Goal: Information Seeking & Learning: Learn about a topic

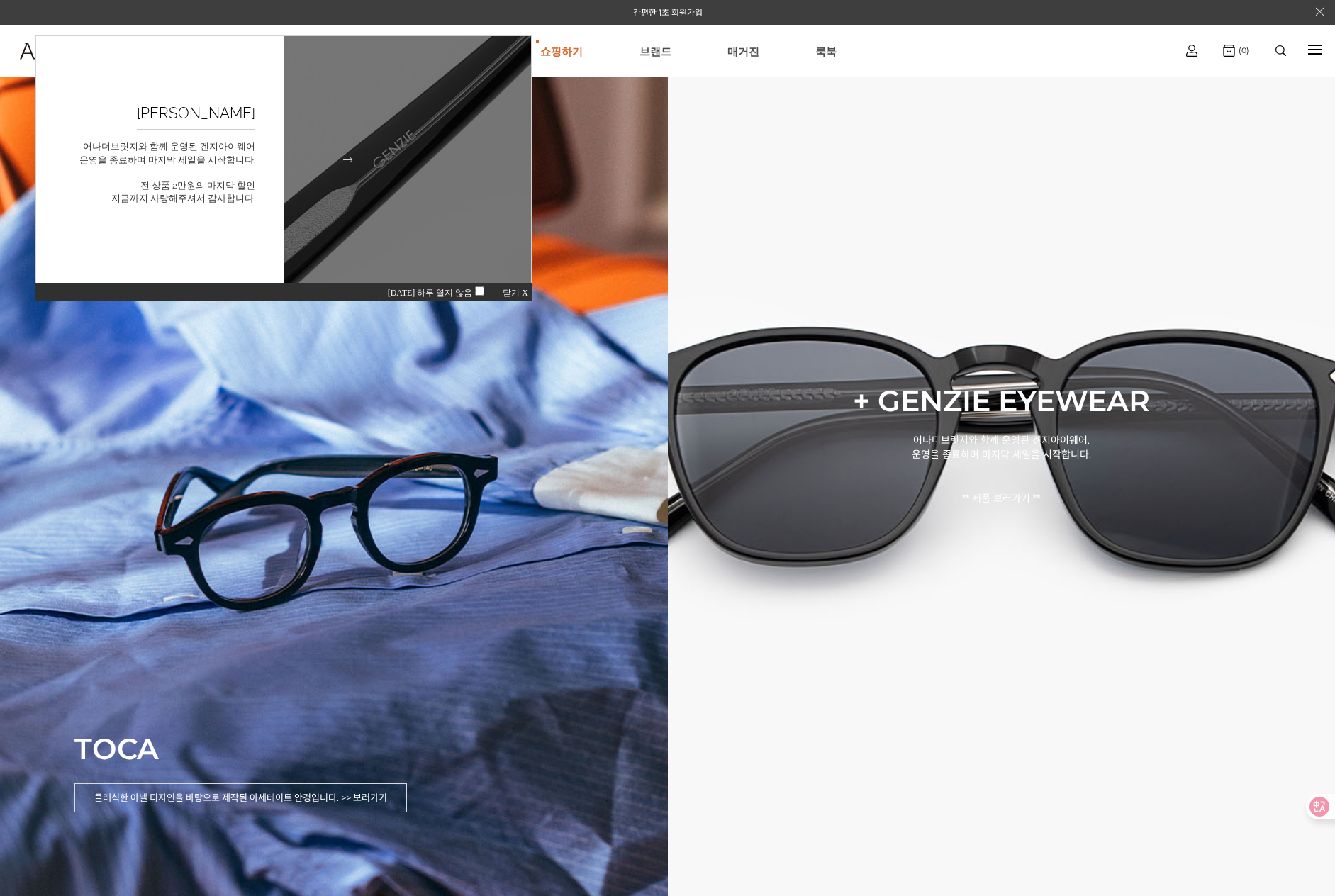
click at [403, 233] on img at bounding box center [407, 160] width 272 height 272
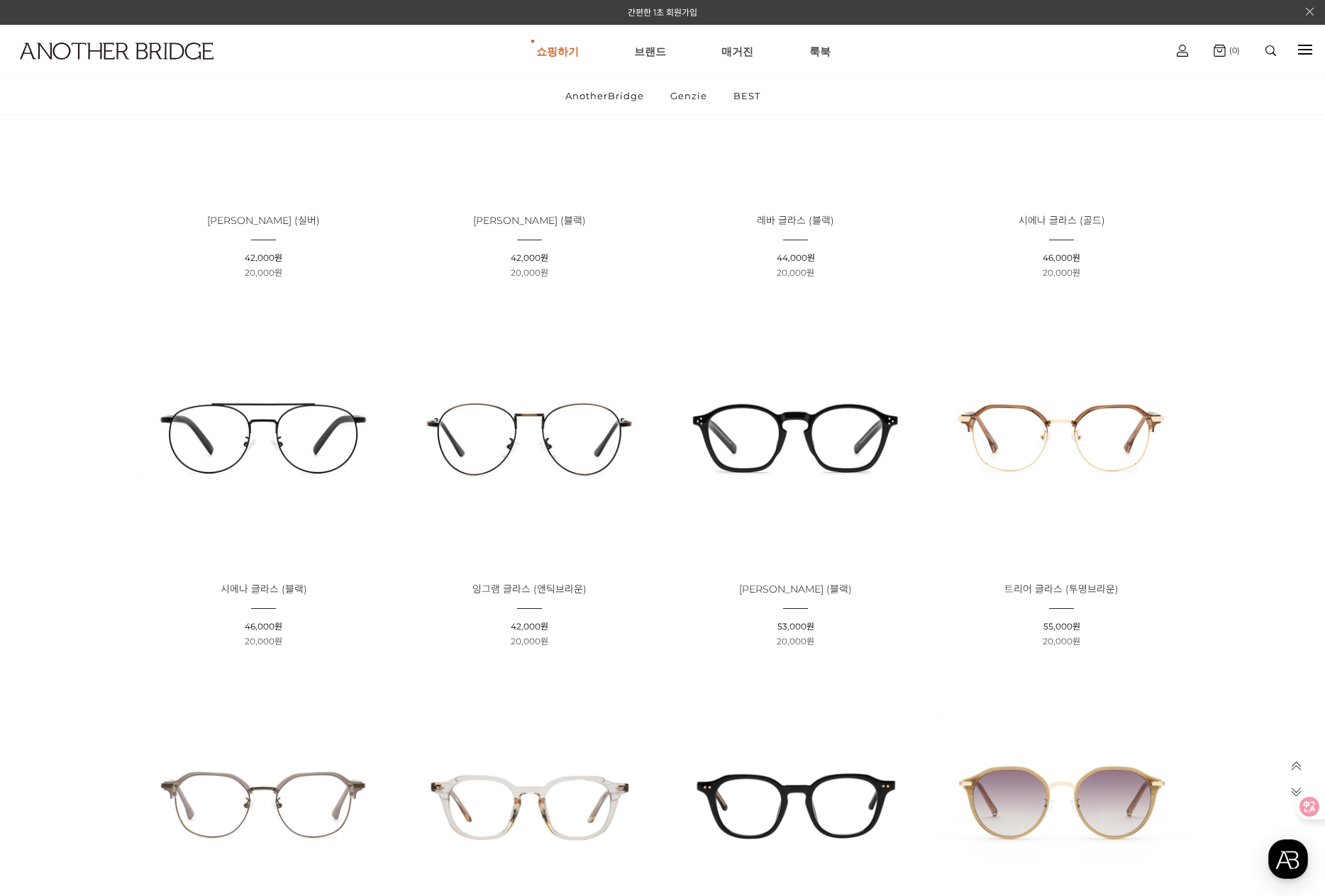
scroll to position [2836, 0]
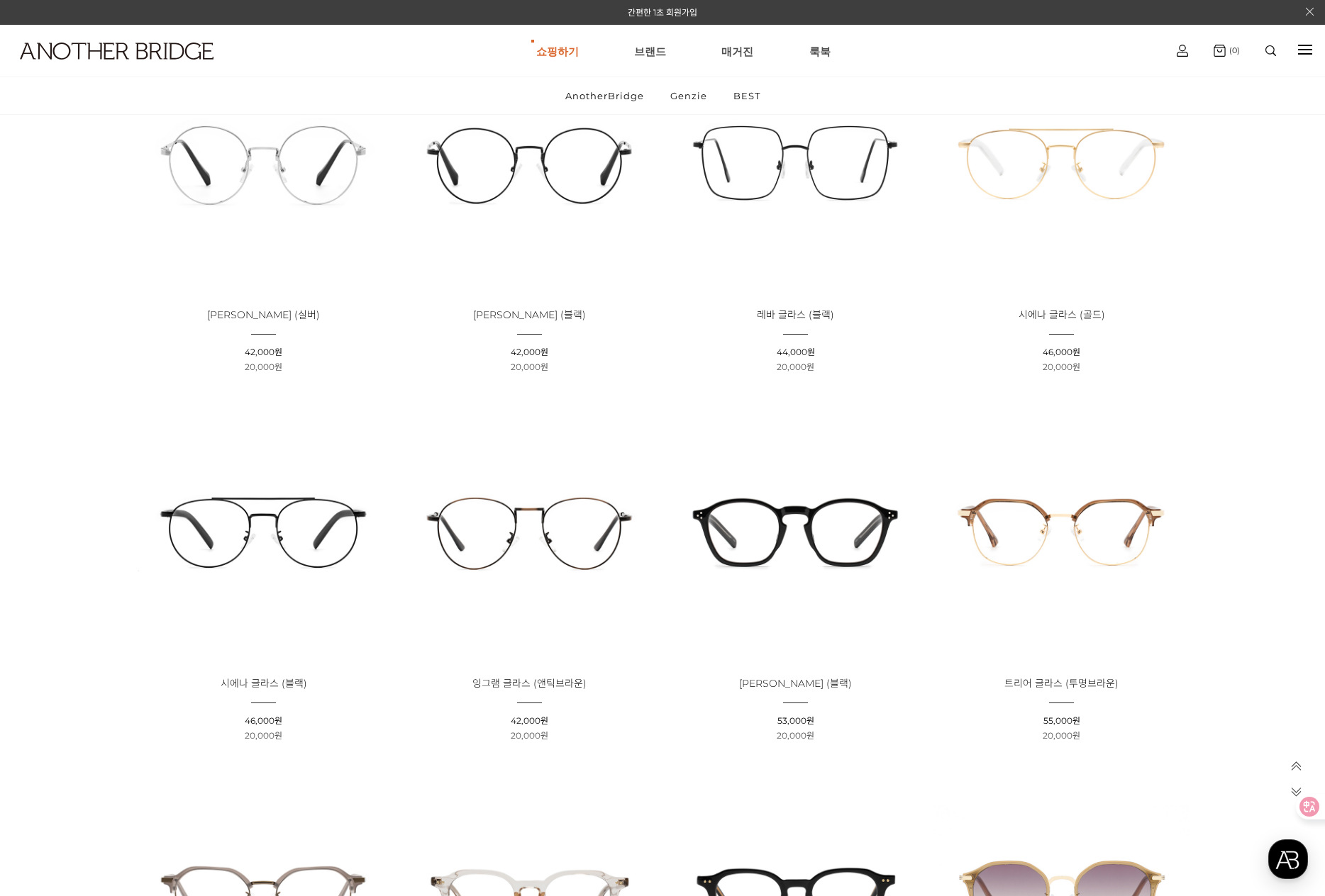
click at [566, 532] on img at bounding box center [529, 530] width 256 height 256
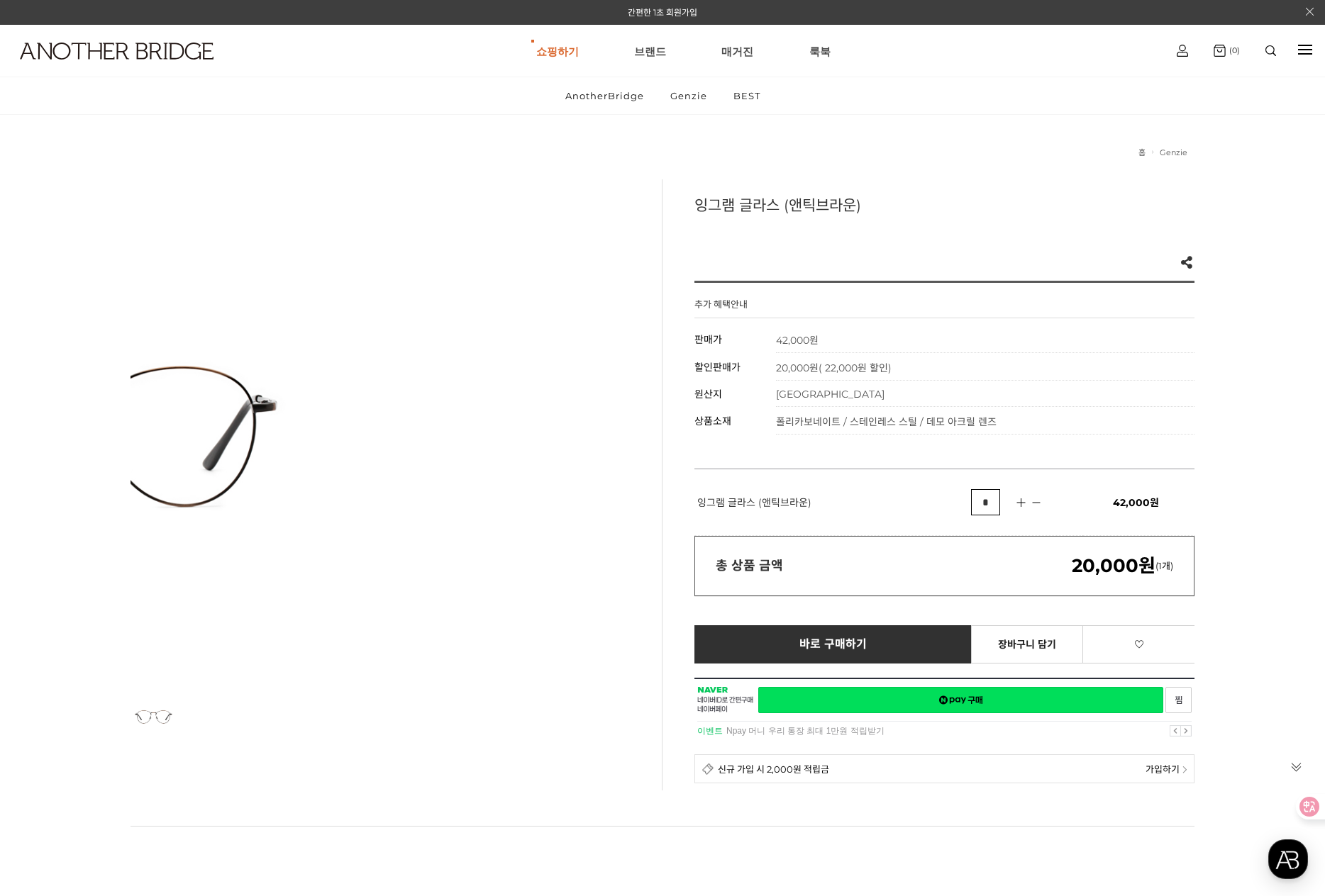
click at [181, 435] on div at bounding box center [380, 429] width 500 height 500
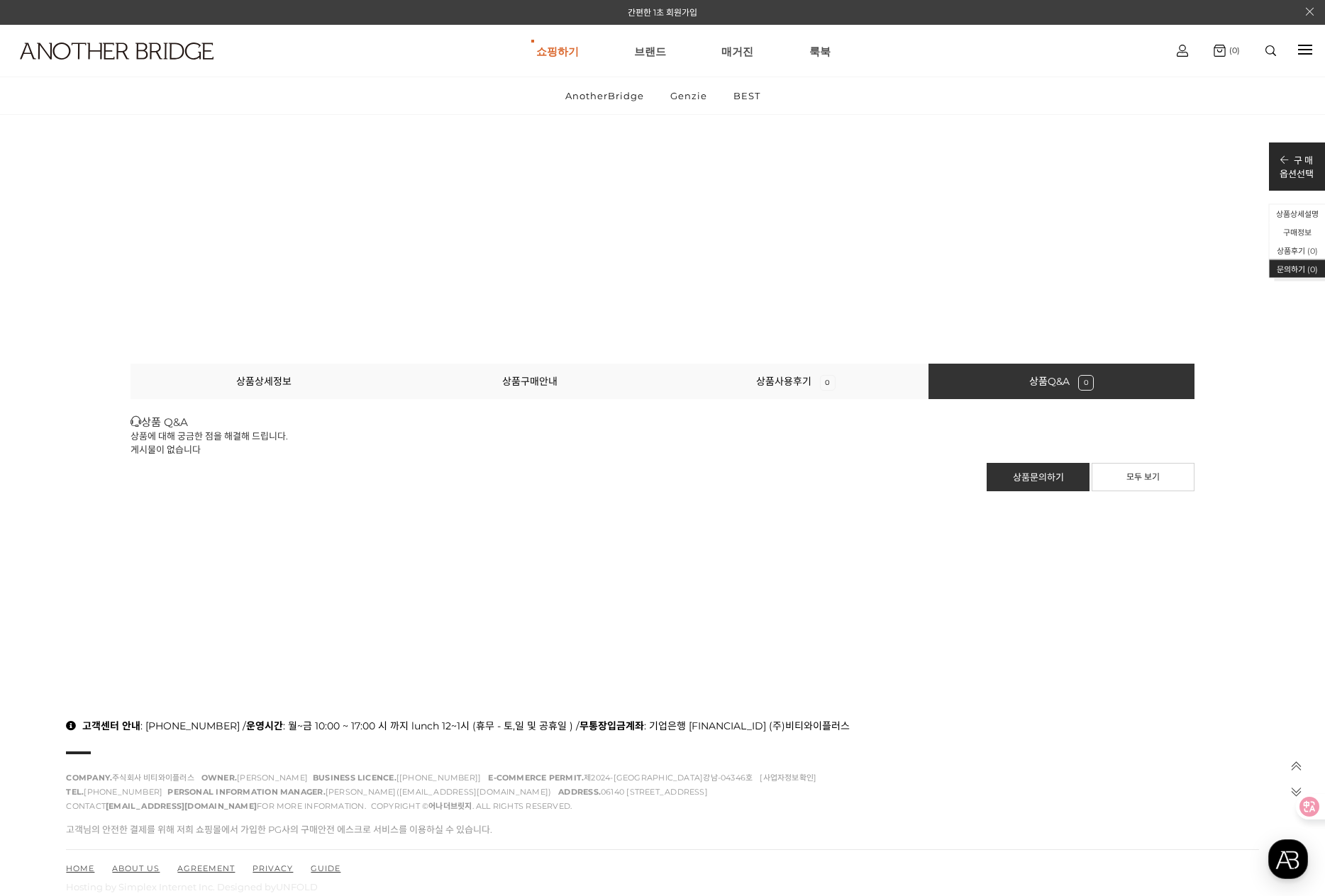
scroll to position [16051, 0]
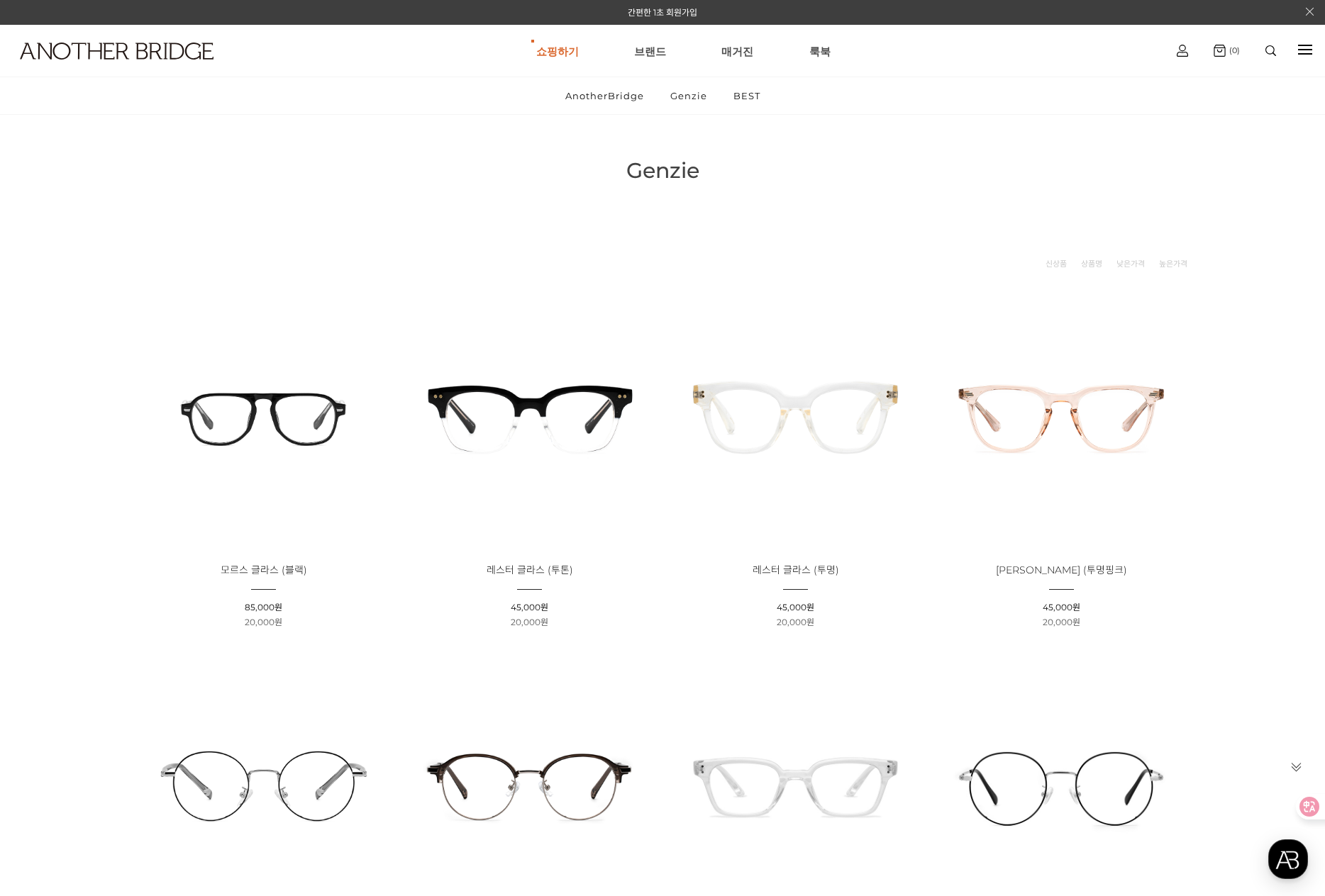
click at [276, 389] on img at bounding box center [263, 417] width 256 height 256
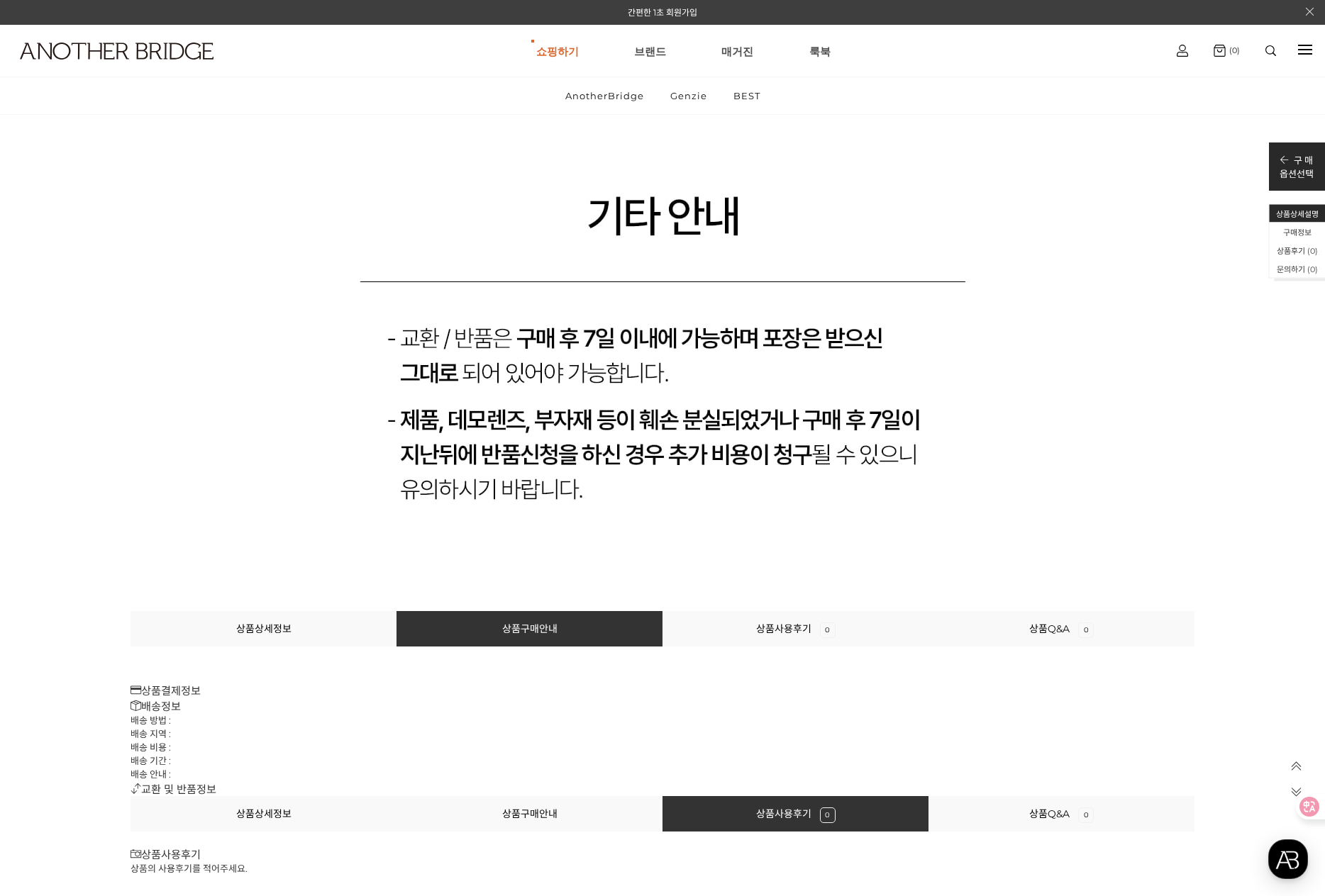
scroll to position [15600, 0]
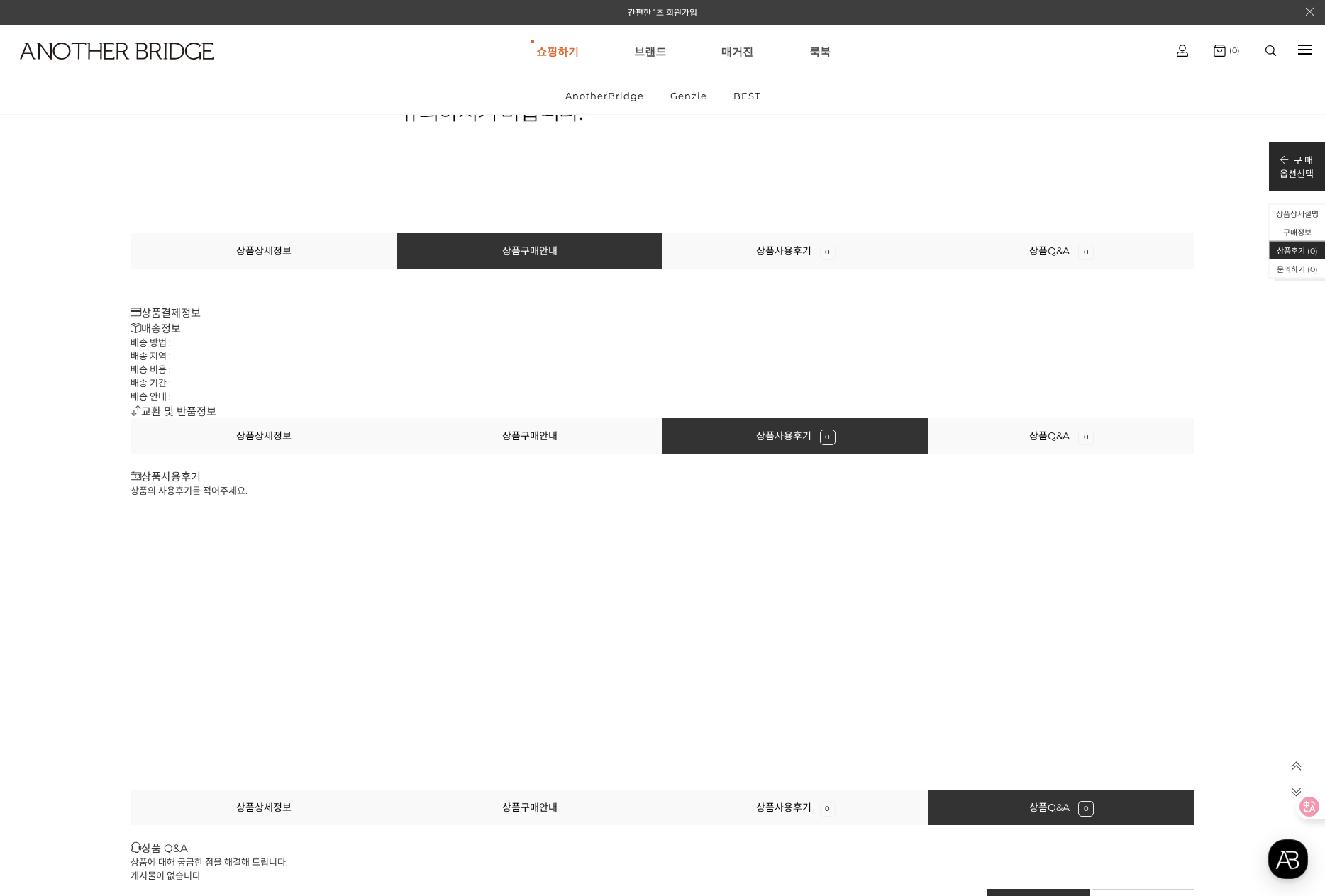
click at [349, 274] on div "상품상세정보 상품구매안내 상품사용후기 0 상품Q&A 0 상품결제정보 배송정보 배송 방법 : 배송 지역 : 배송 비용 : 배송 기간 : 배송 안…" at bounding box center [662, 325] width 1064 height 186
click at [351, 264] on li "상품상세정보" at bounding box center [263, 251] width 266 height 35
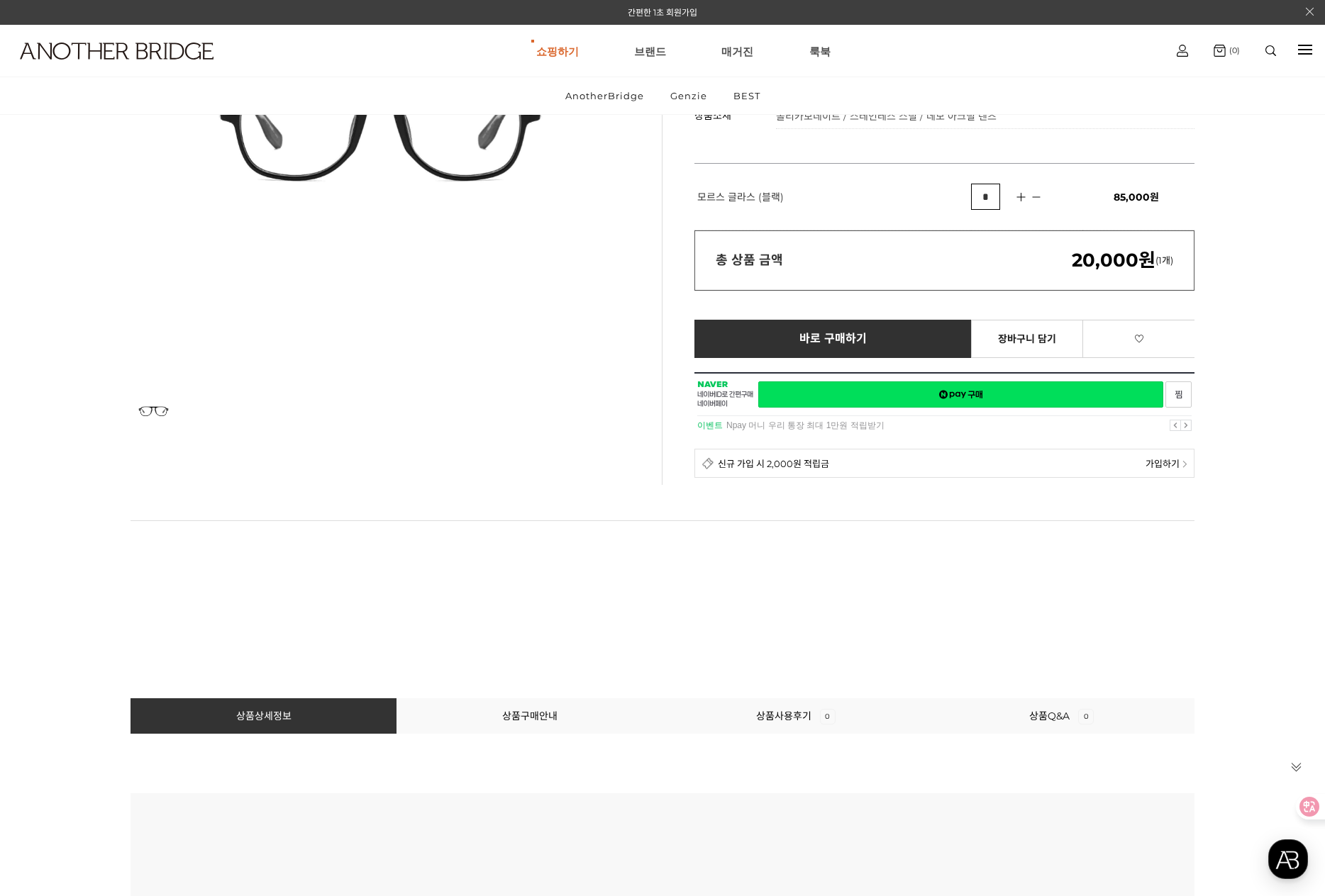
scroll to position [117, 0]
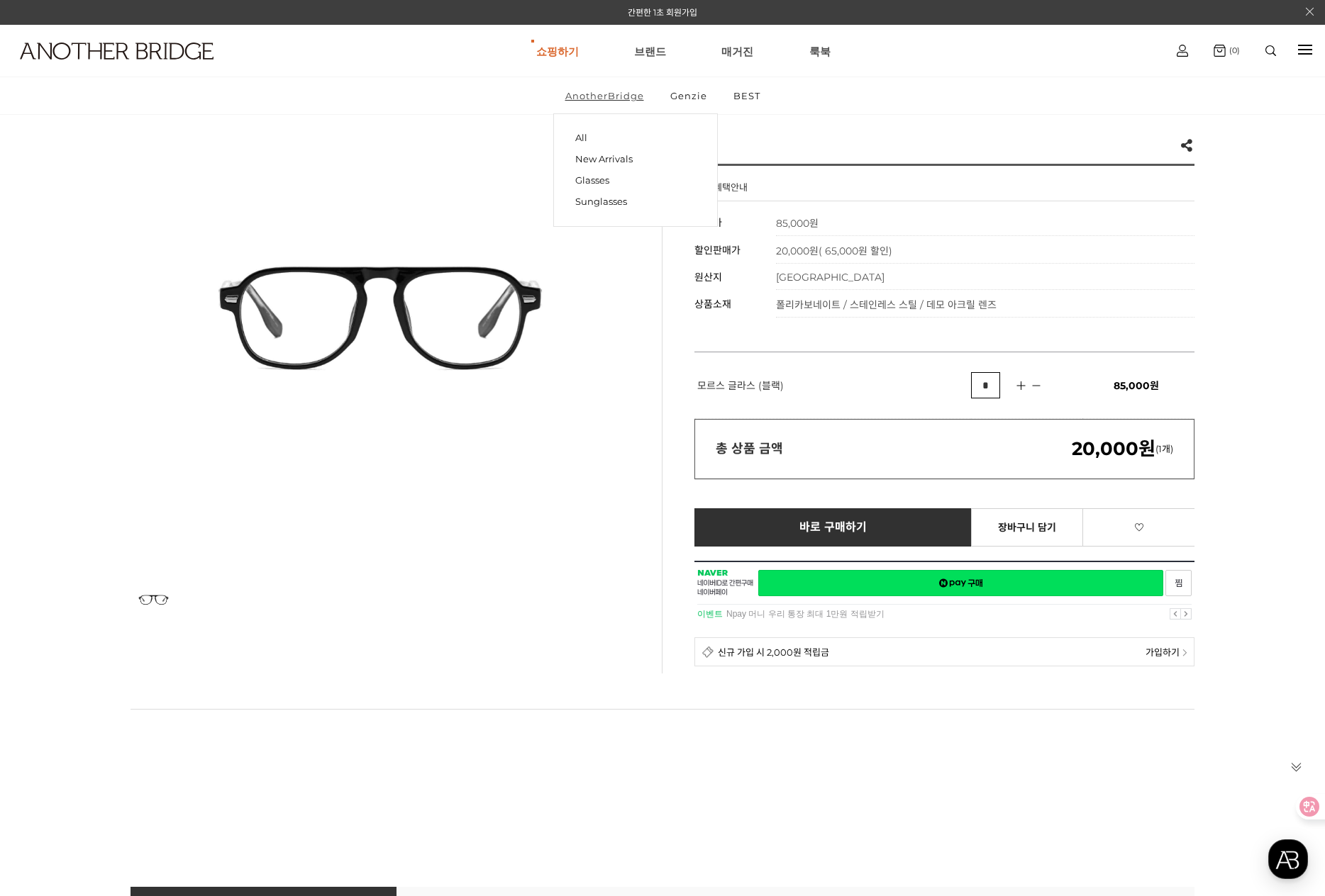
click at [602, 103] on link "AnotherBridge" at bounding box center [604, 96] width 103 height 37
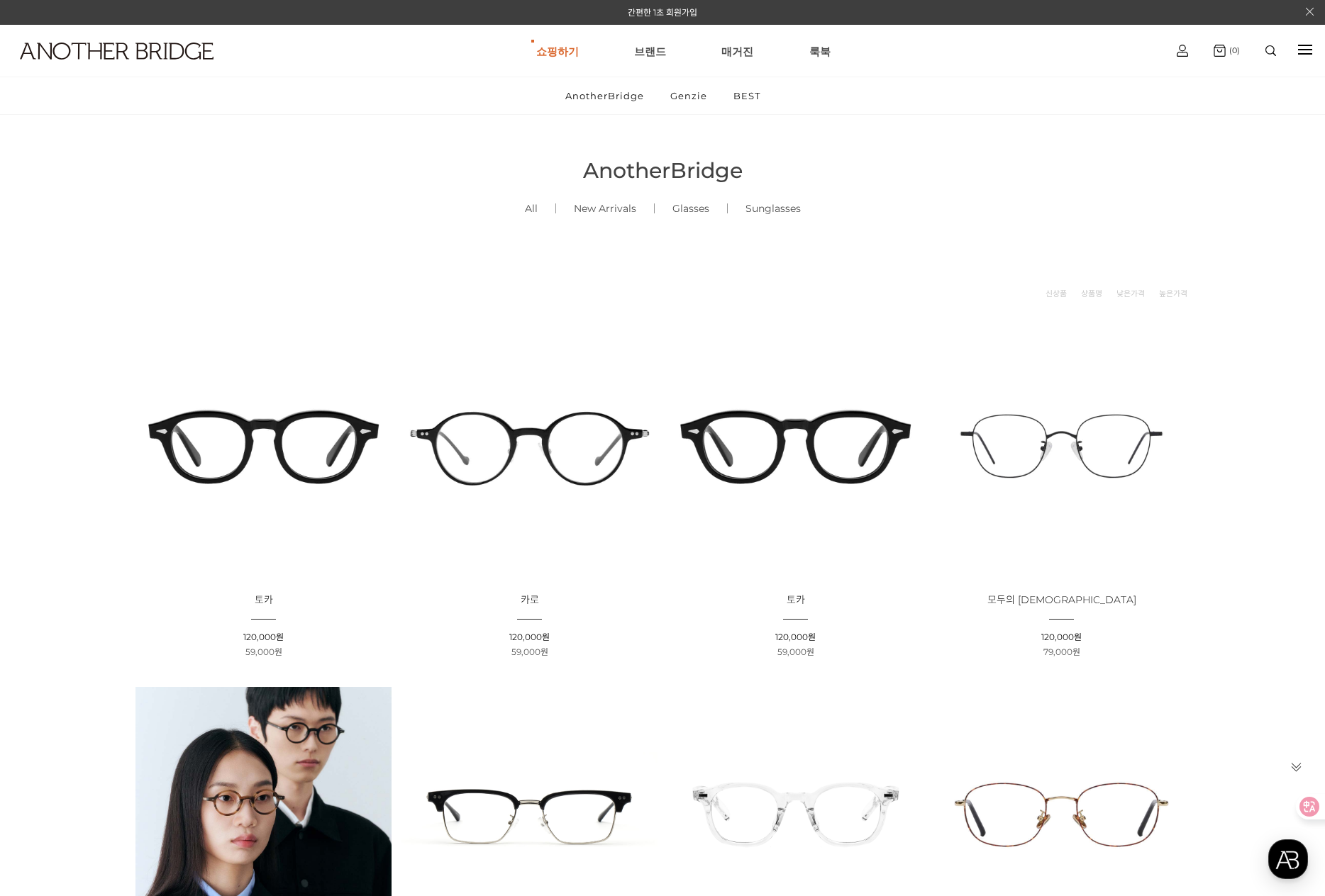
click at [783, 451] on img at bounding box center [795, 446] width 256 height 256
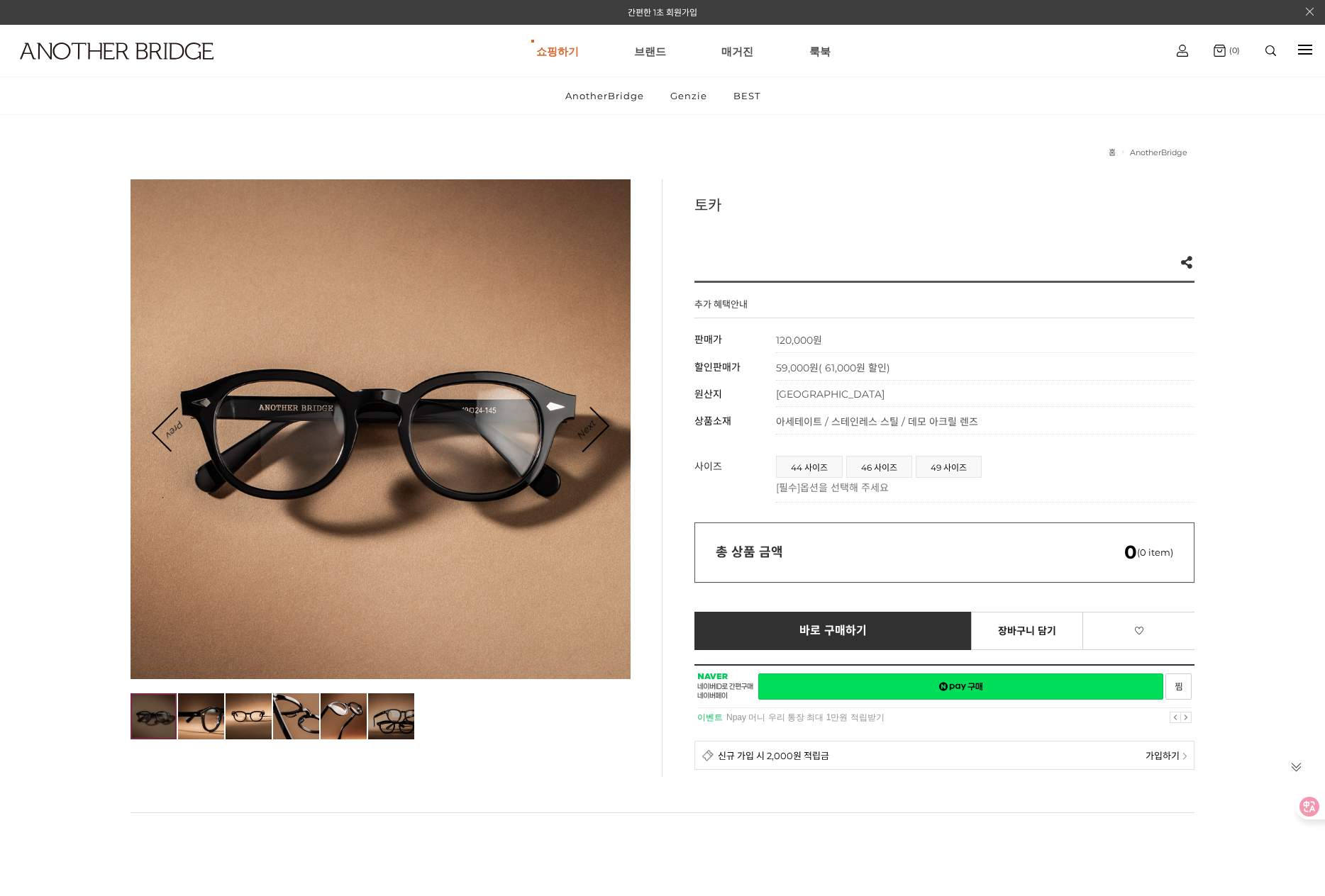
click at [387, 714] on img at bounding box center [391, 716] width 46 height 46
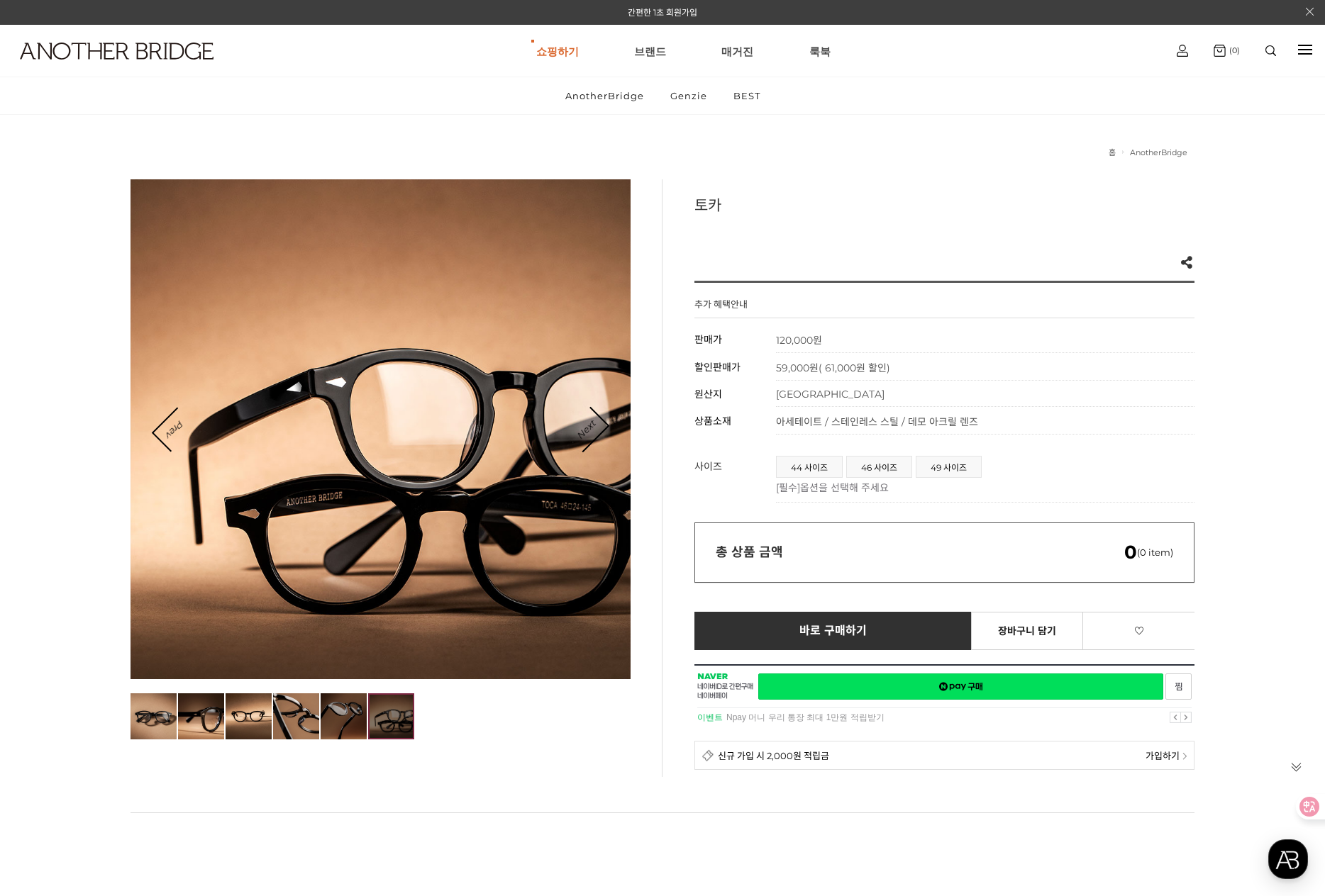
click at [356, 712] on img at bounding box center [343, 716] width 46 height 46
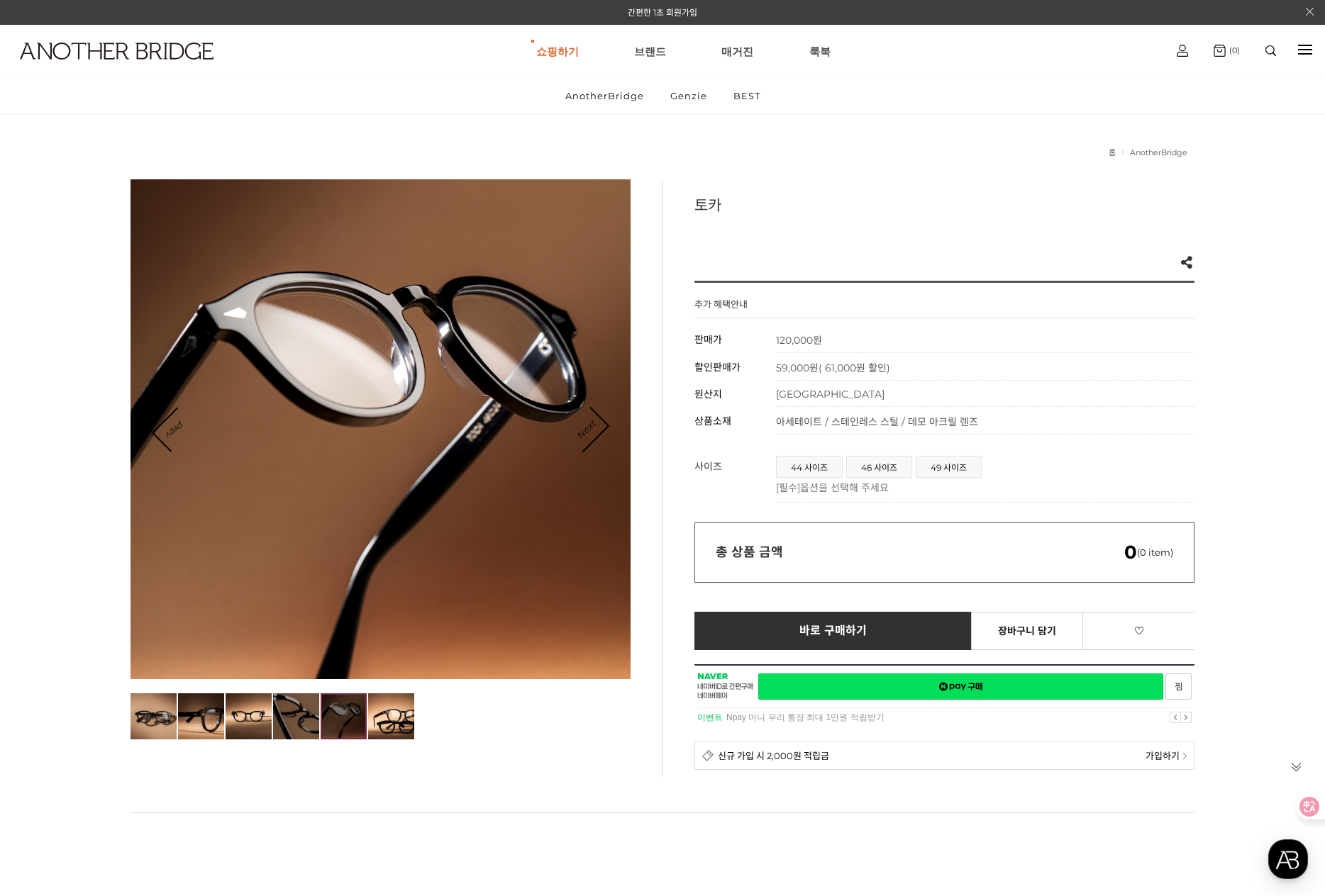
click at [289, 712] on img at bounding box center [296, 716] width 46 height 46
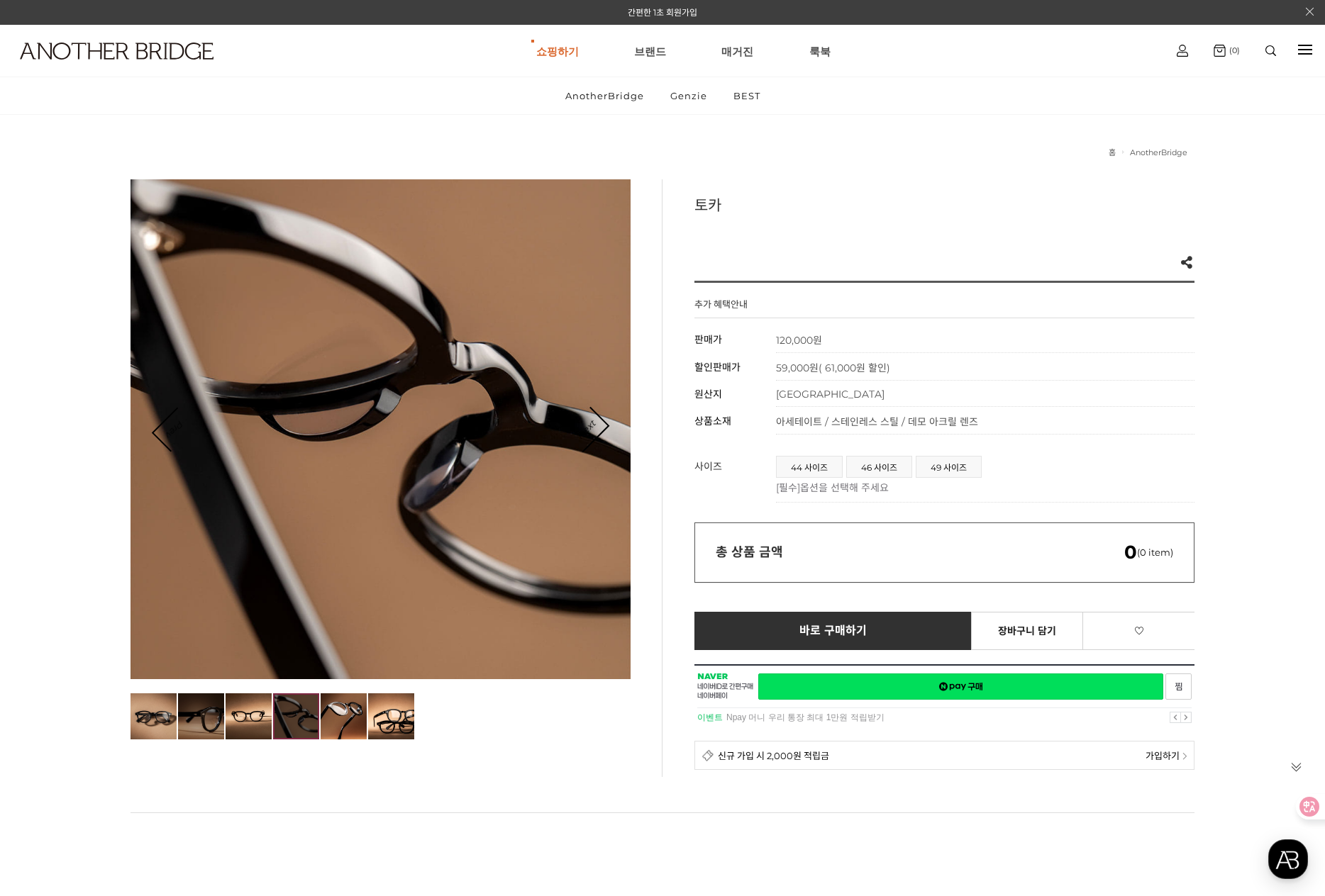
click at [214, 710] on img at bounding box center [200, 716] width 46 height 46
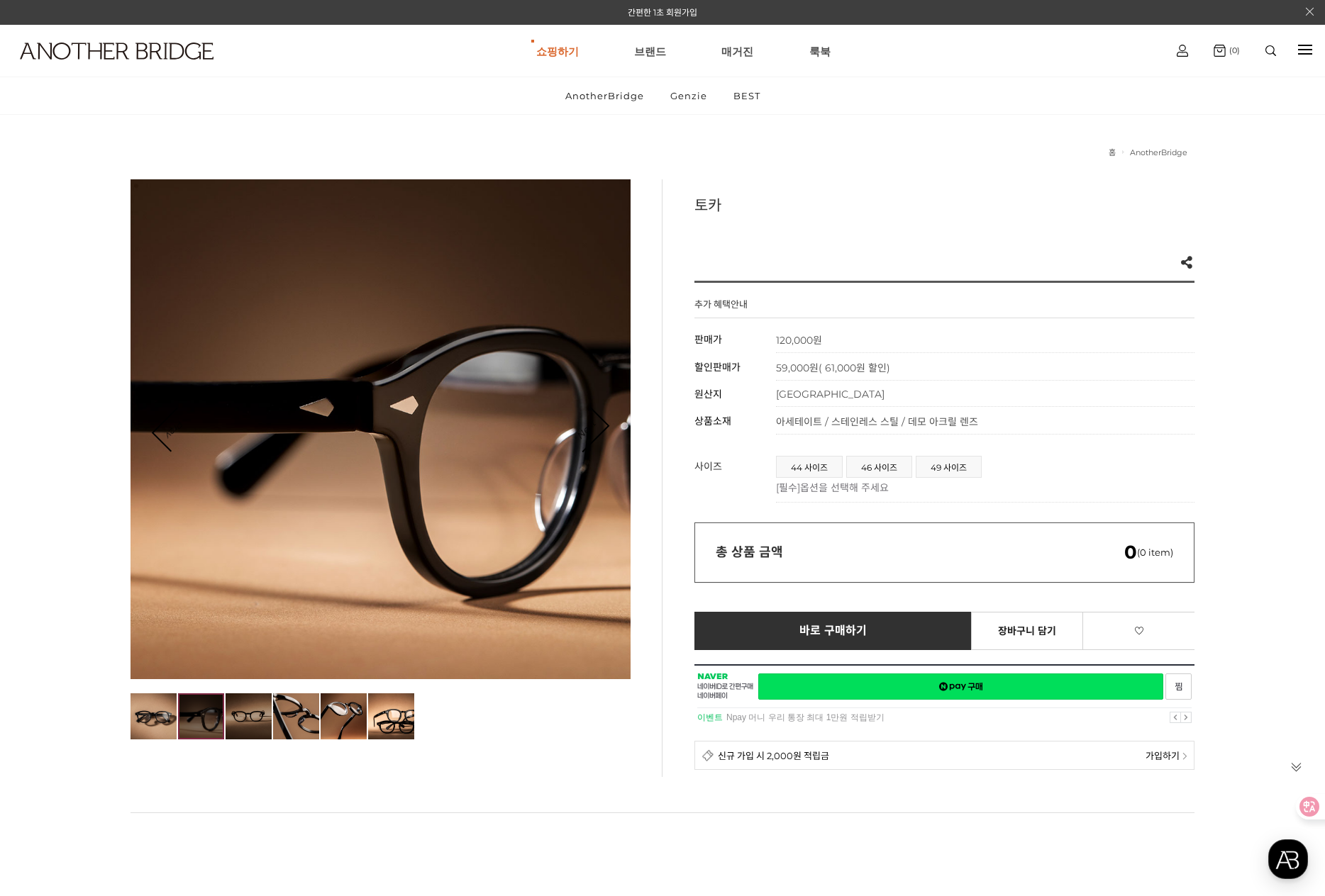
click at [238, 710] on img at bounding box center [248, 716] width 46 height 46
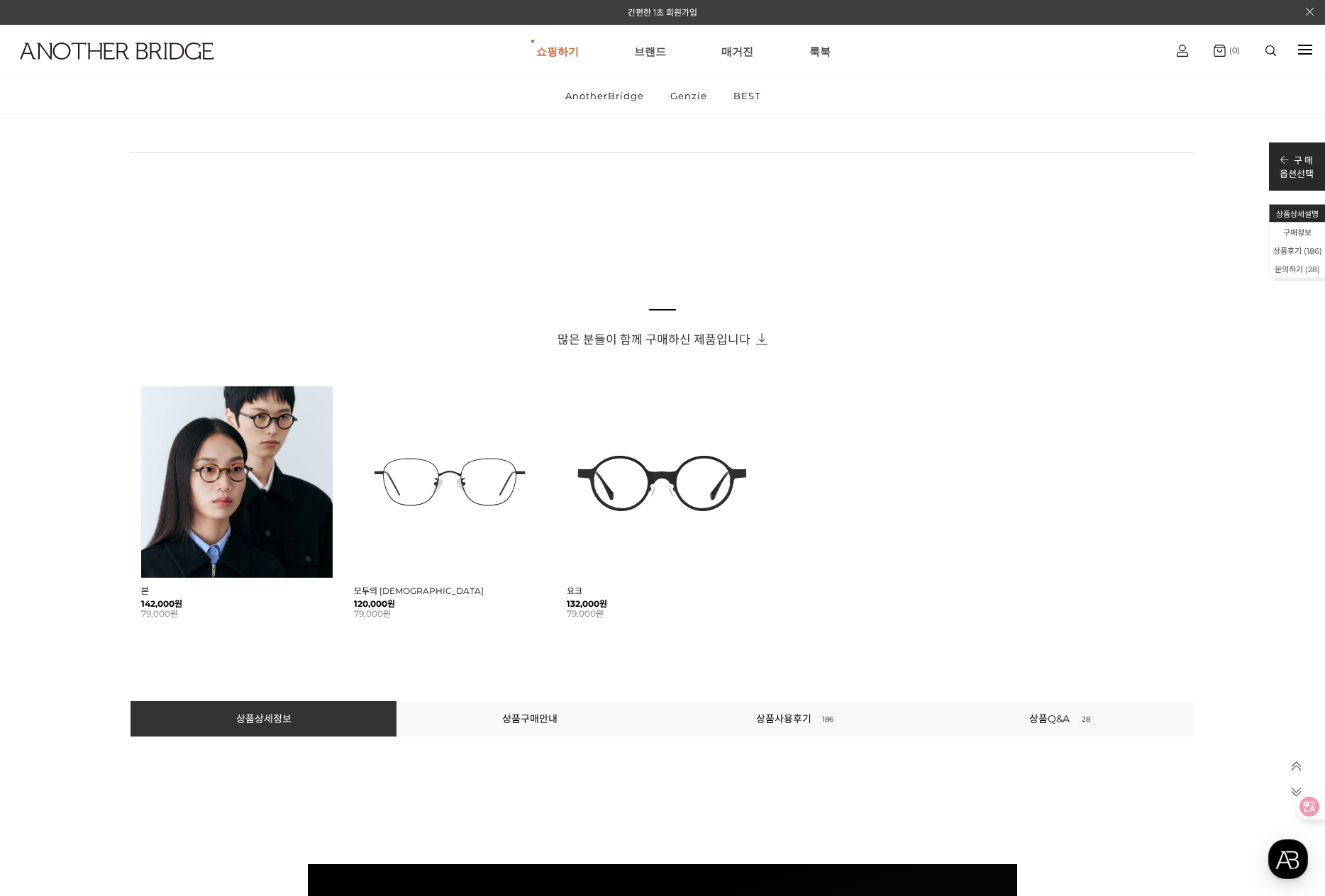
scroll to position [757, 0]
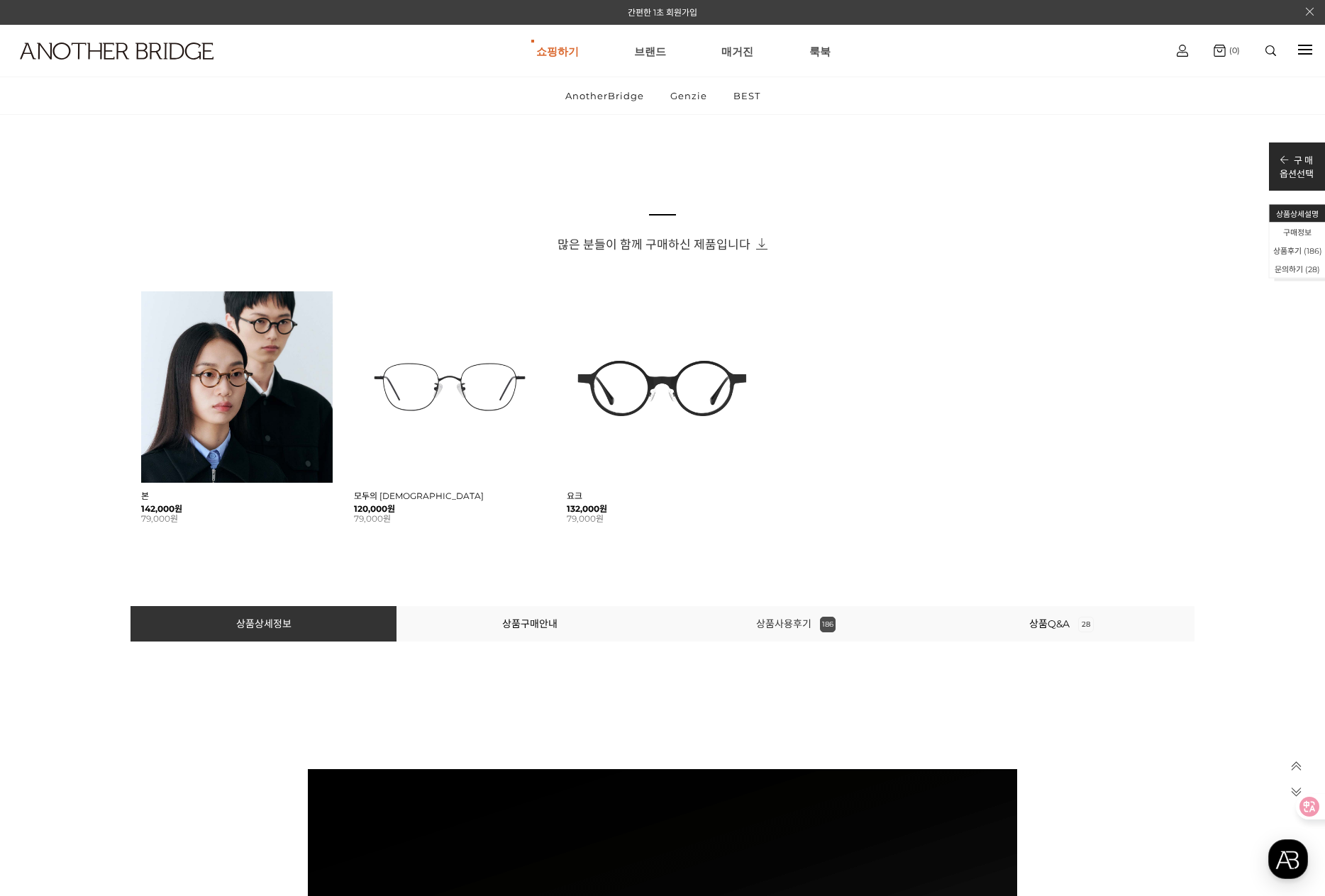
click at [792, 623] on link "상품사용후기 186" at bounding box center [795, 624] width 79 height 13
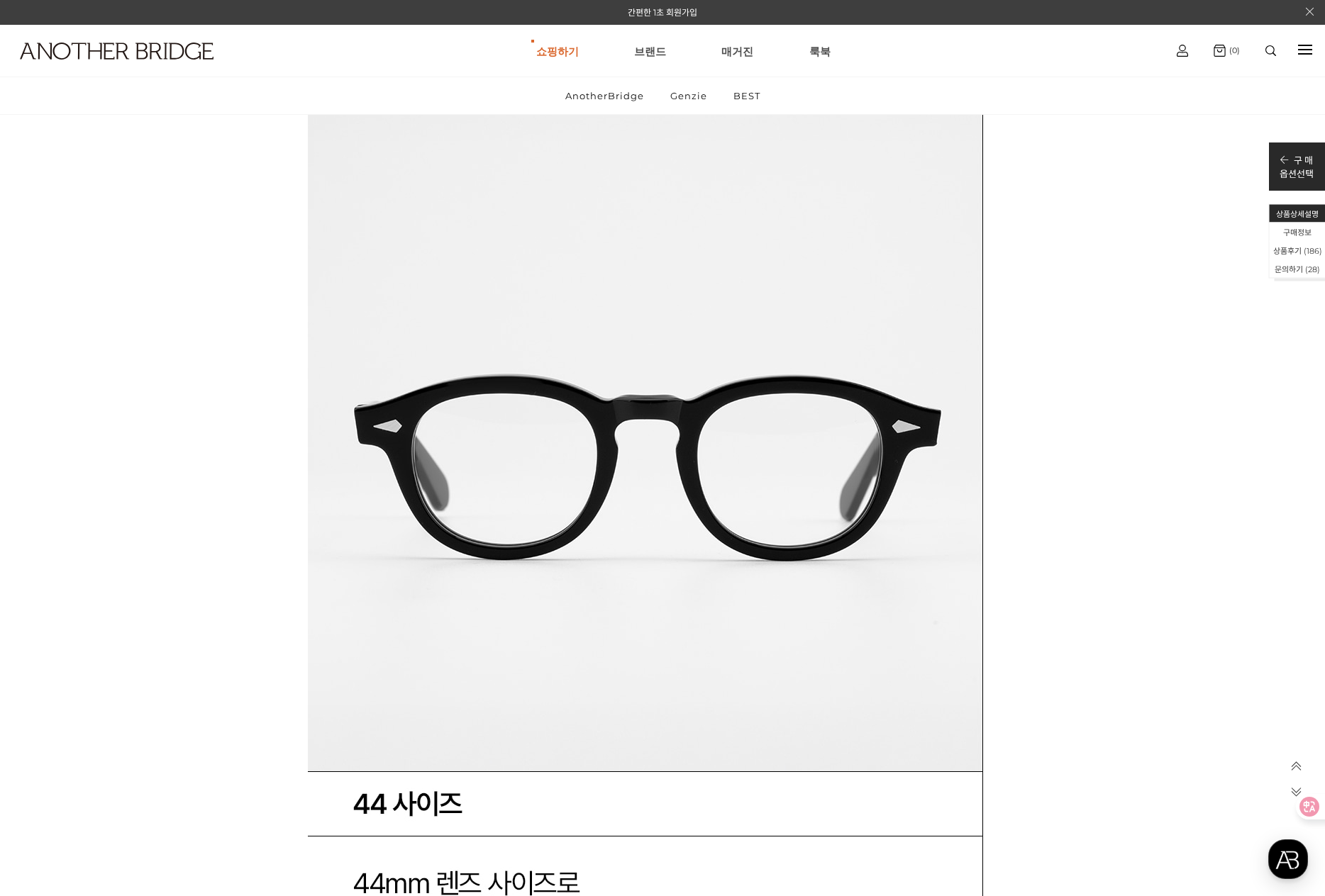
scroll to position [51978, 0]
